Goal: Task Accomplishment & Management: Manage account settings

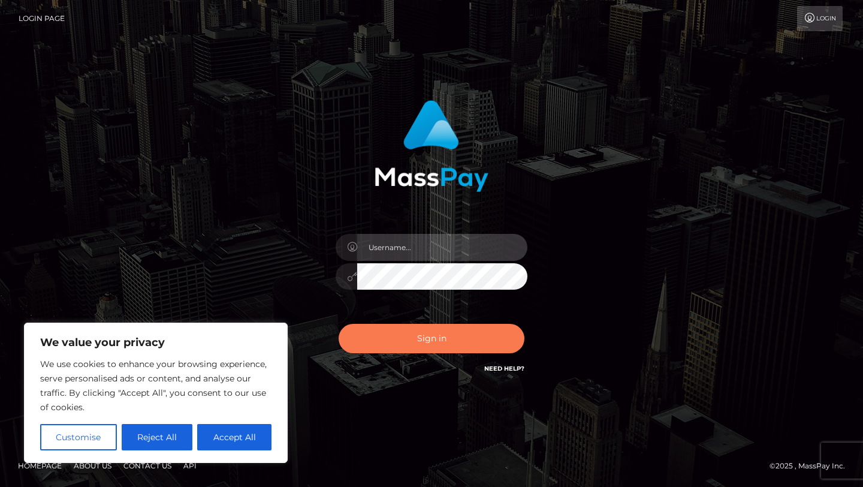
type input "[EMAIL_ADDRESS][DOMAIN_NAME]"
click at [402, 337] on button "Sign in" at bounding box center [432, 338] width 186 height 29
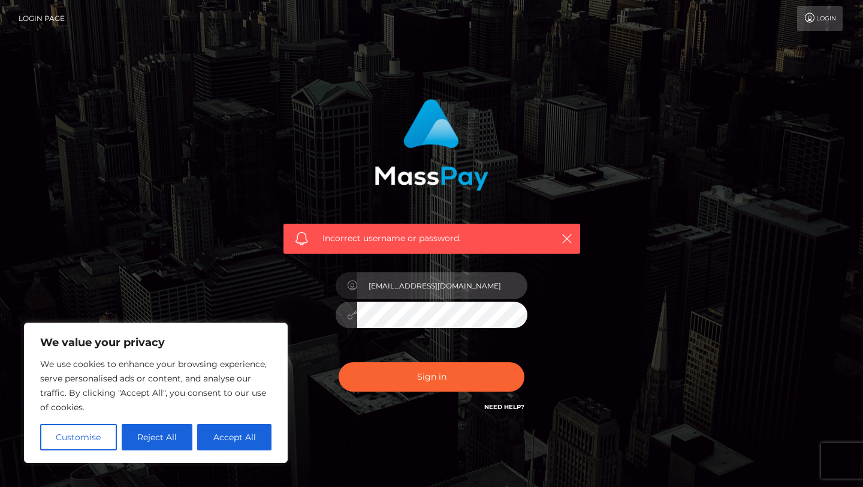
type input "bWlzc3dvbmRlcnNqdW5rQGdtYWlsLmNvbQ=="
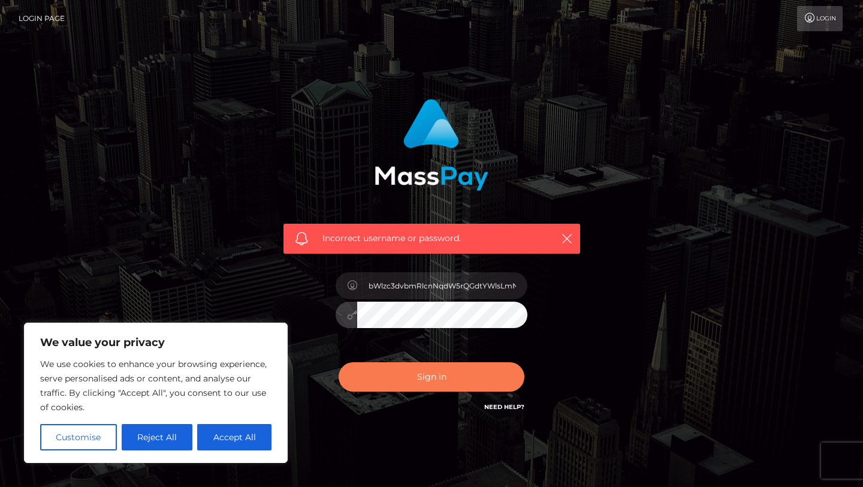
click at [448, 381] on button "Sign in" at bounding box center [432, 376] width 186 height 29
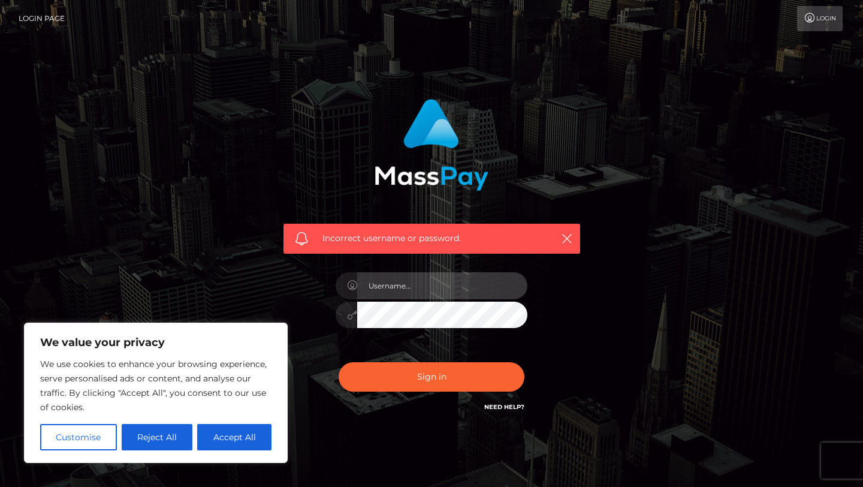
type input "[EMAIL_ADDRESS][DOMAIN_NAME]"
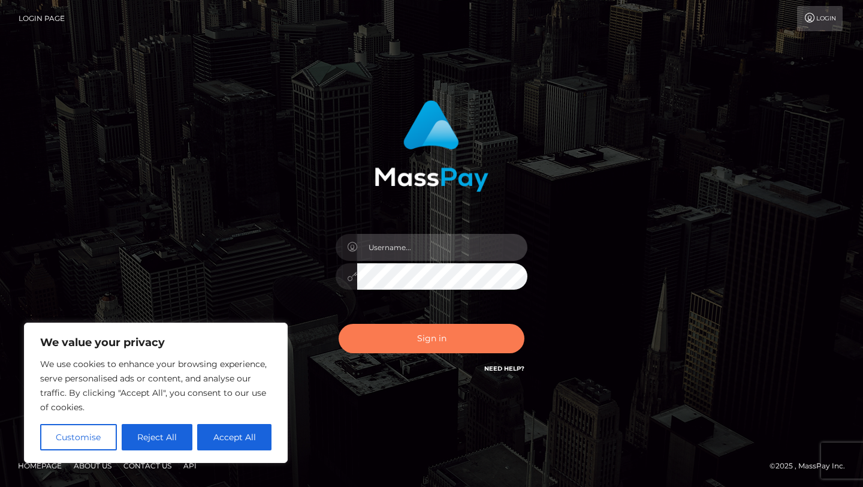
type input "[EMAIL_ADDRESS][DOMAIN_NAME]"
click at [418, 331] on button "Sign in" at bounding box center [432, 338] width 186 height 29
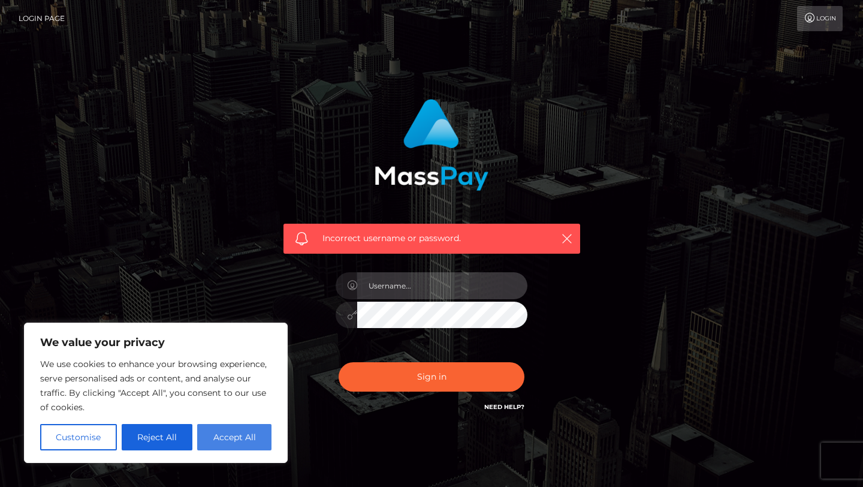
type input "[EMAIL_ADDRESS][DOMAIN_NAME]"
click at [240, 444] on button "Accept All" at bounding box center [234, 437] width 74 height 26
checkbox input "true"
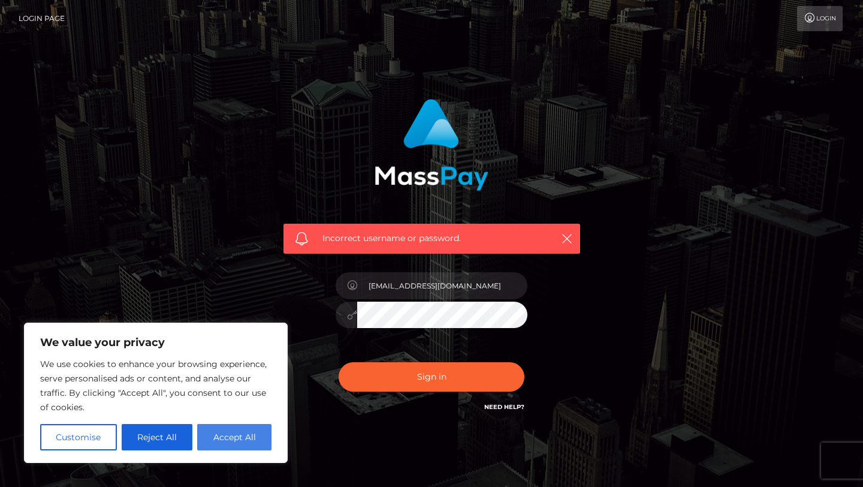
checkbox input "true"
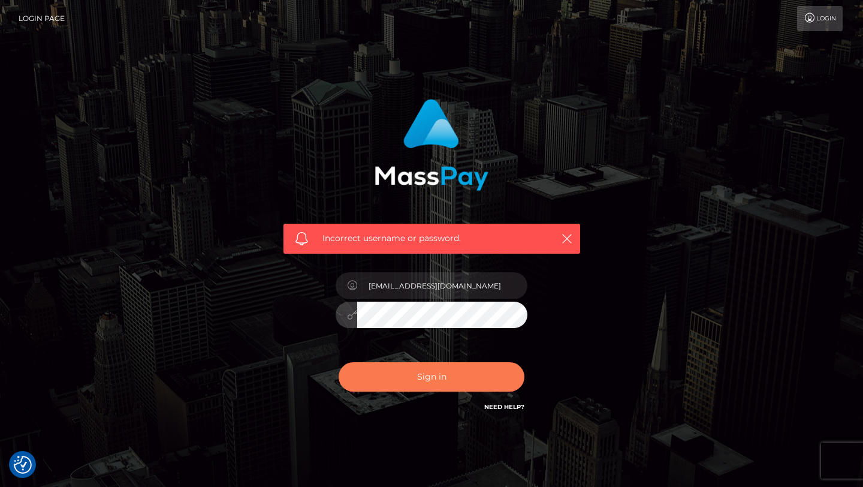
click at [442, 382] on button "Sign in" at bounding box center [432, 376] width 186 height 29
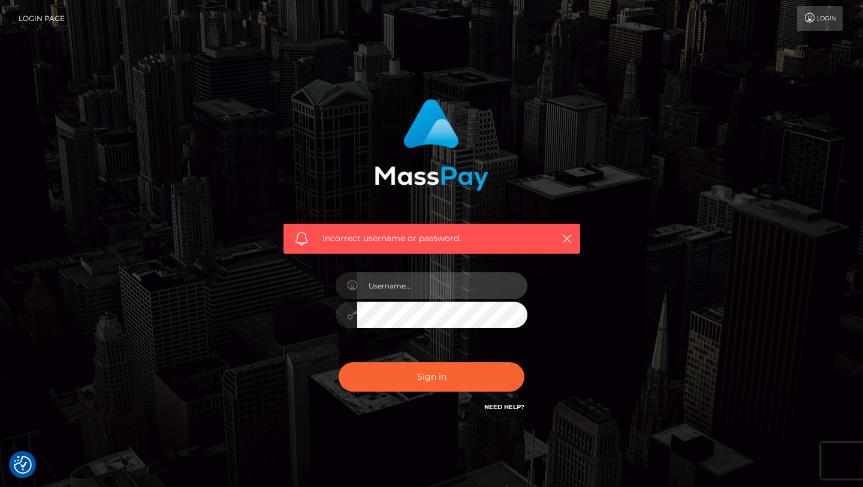
type input "[EMAIL_ADDRESS][DOMAIN_NAME]"
click at [491, 407] on link "Need Help?" at bounding box center [504, 407] width 40 height 8
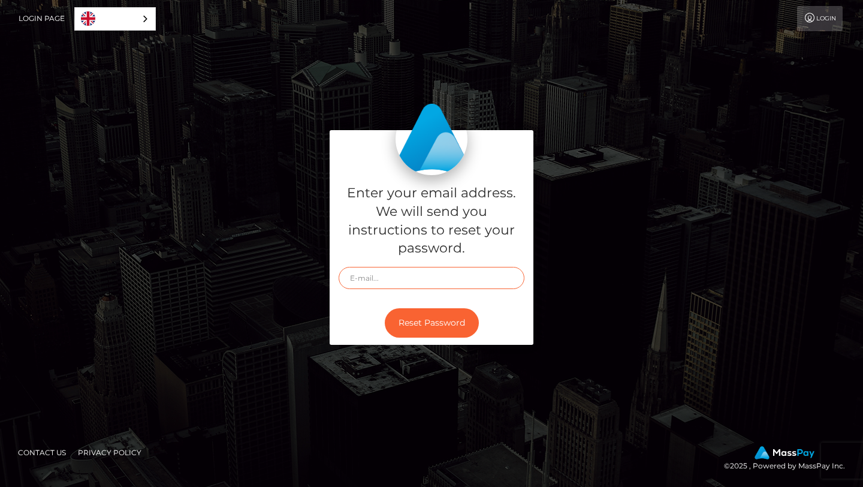
click at [392, 279] on input "text" at bounding box center [432, 278] width 186 height 22
type input "[EMAIL_ADDRESS][DOMAIN_NAME]"
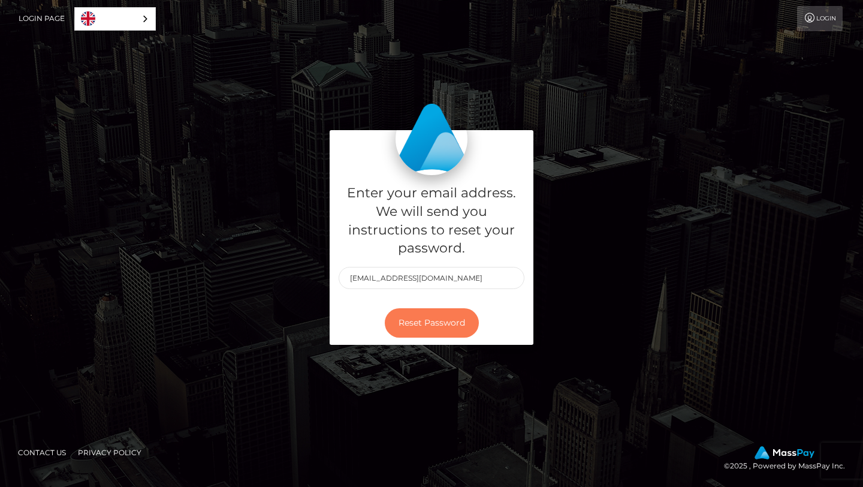
click at [427, 322] on button "Reset Password" at bounding box center [432, 322] width 94 height 29
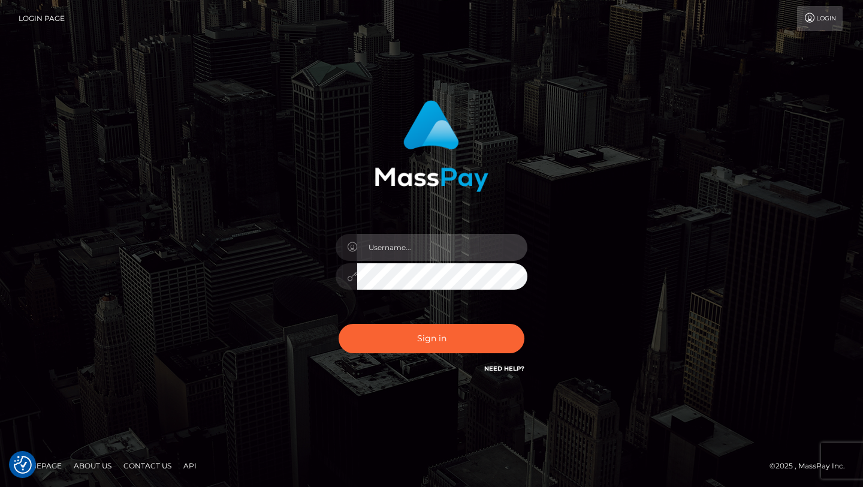
type input "[EMAIL_ADDRESS][DOMAIN_NAME]"
click at [463, 251] on input "[EMAIL_ADDRESS][DOMAIN_NAME]" at bounding box center [442, 247] width 170 height 27
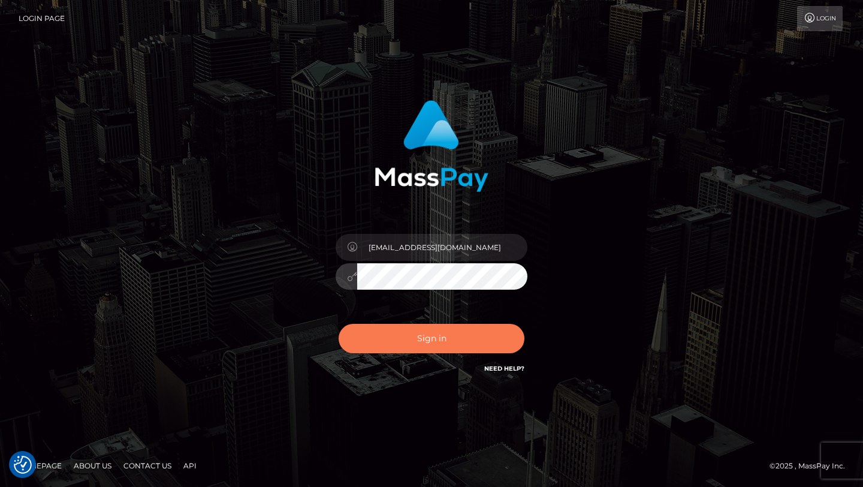
click at [428, 344] on button "Sign in" at bounding box center [432, 338] width 186 height 29
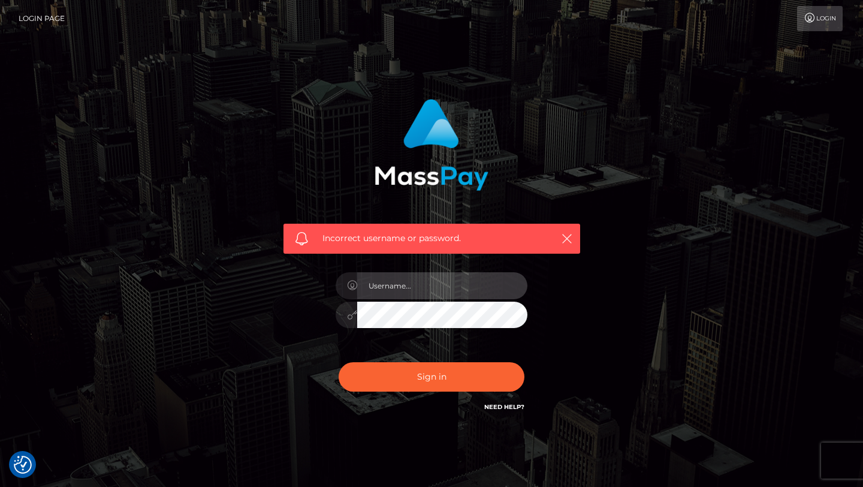
type input "misswondersjunk@gmail.com"
click at [339, 362] on button "Sign in" at bounding box center [432, 376] width 186 height 29
type input "misswondersjunk@gmail.com"
click at [339, 362] on button "Sign in" at bounding box center [432, 376] width 186 height 29
type input "[EMAIL_ADDRESS][DOMAIN_NAME]"
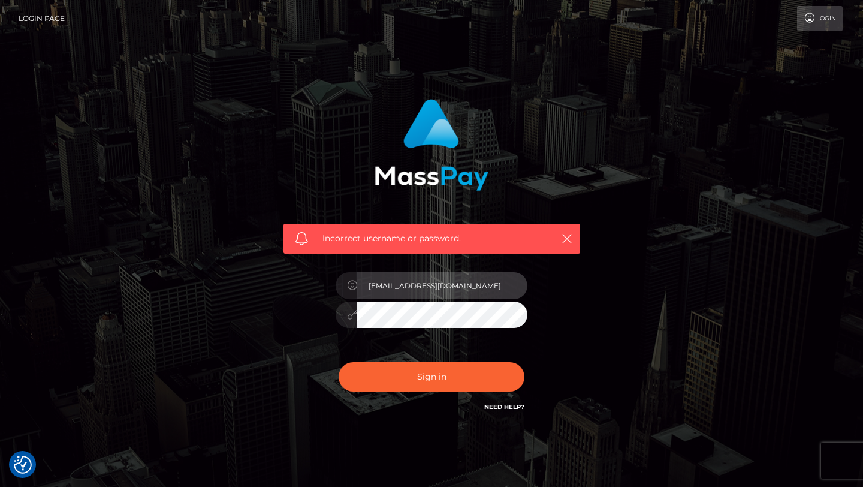
click at [487, 290] on input "misswondersjunk@gmail.com" at bounding box center [442, 285] width 170 height 27
click at [816, 16] on link "Login" at bounding box center [820, 18] width 46 height 25
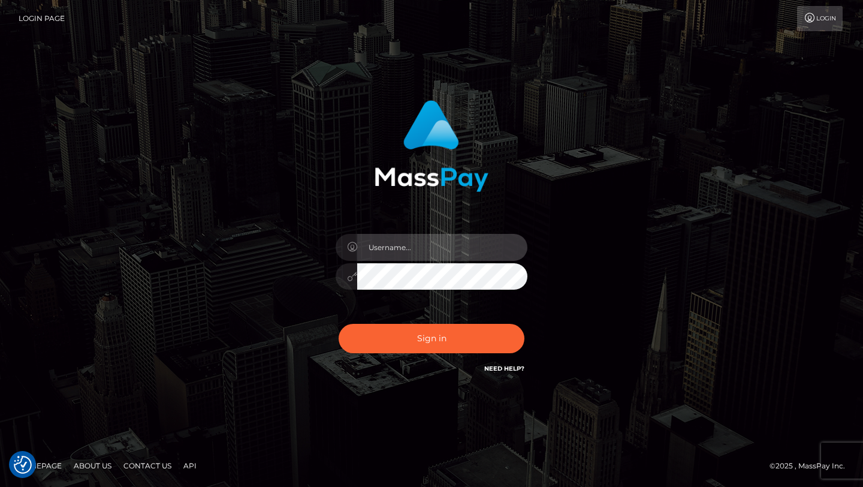
type input "[EMAIL_ADDRESS][DOMAIN_NAME]"
click at [339, 324] on button "Sign in" at bounding box center [432, 338] width 186 height 29
